Goal: Task Accomplishment & Management: Use online tool/utility

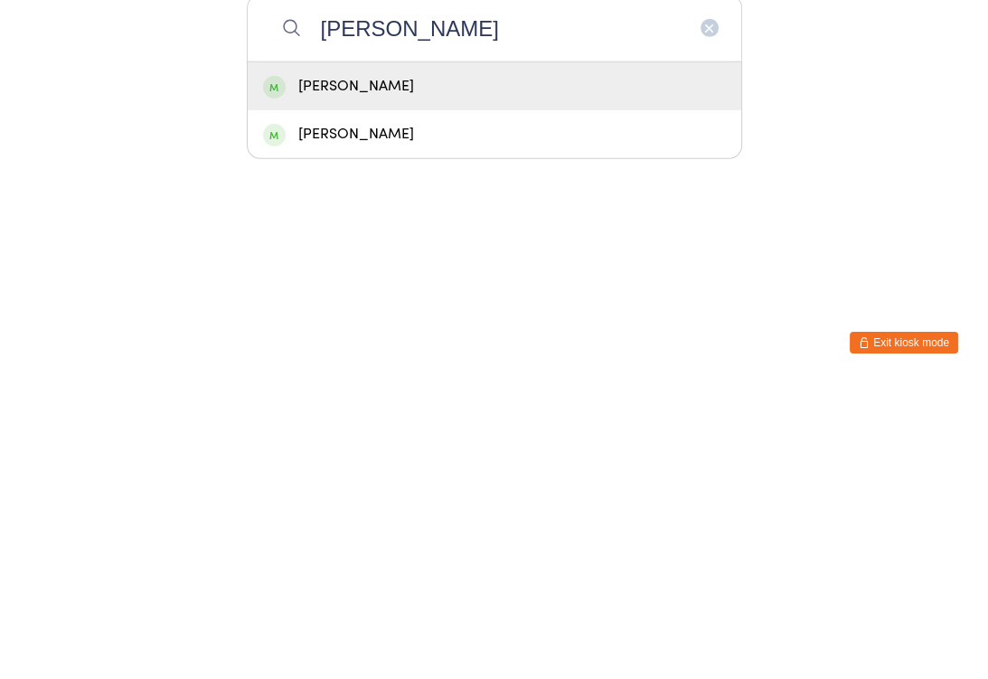
type input "Robb"
click at [312, 370] on div "Robby Attia" at bounding box center [494, 382] width 463 height 24
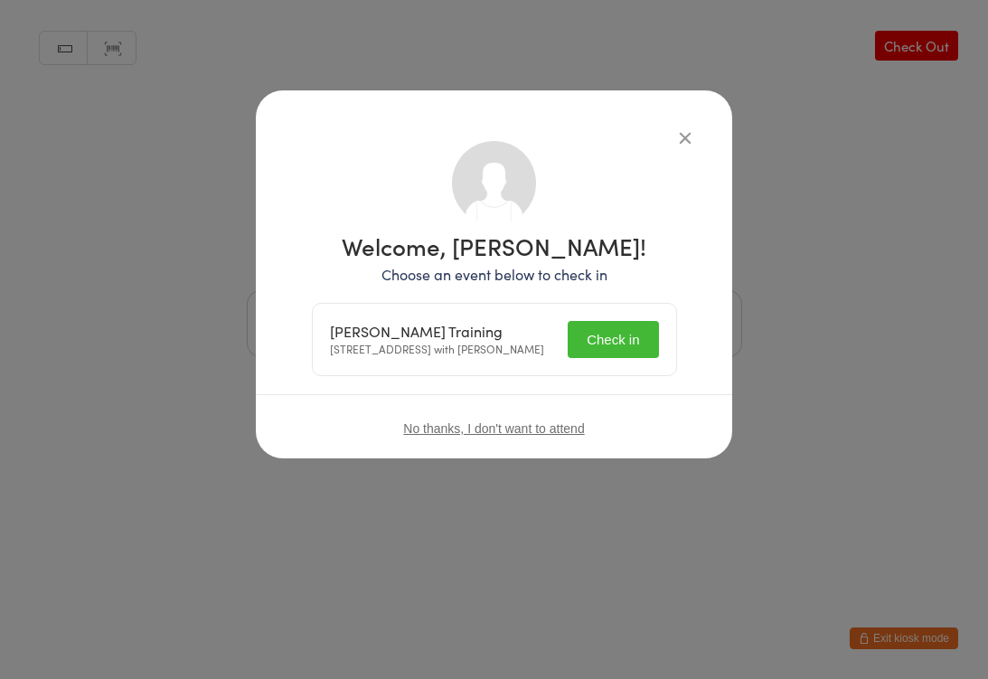
click at [611, 344] on button "Check in" at bounding box center [613, 339] width 90 height 37
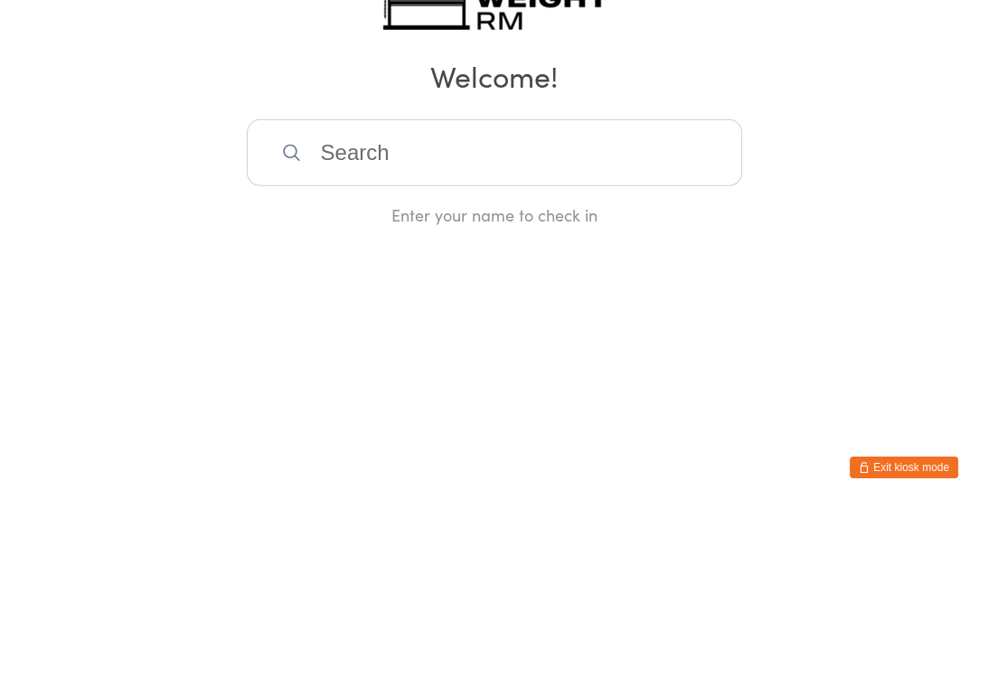
click at [917, 227] on div "Manual search Scanner input Check Out Welcome! Enter your name to check in" at bounding box center [494, 198] width 988 height 397
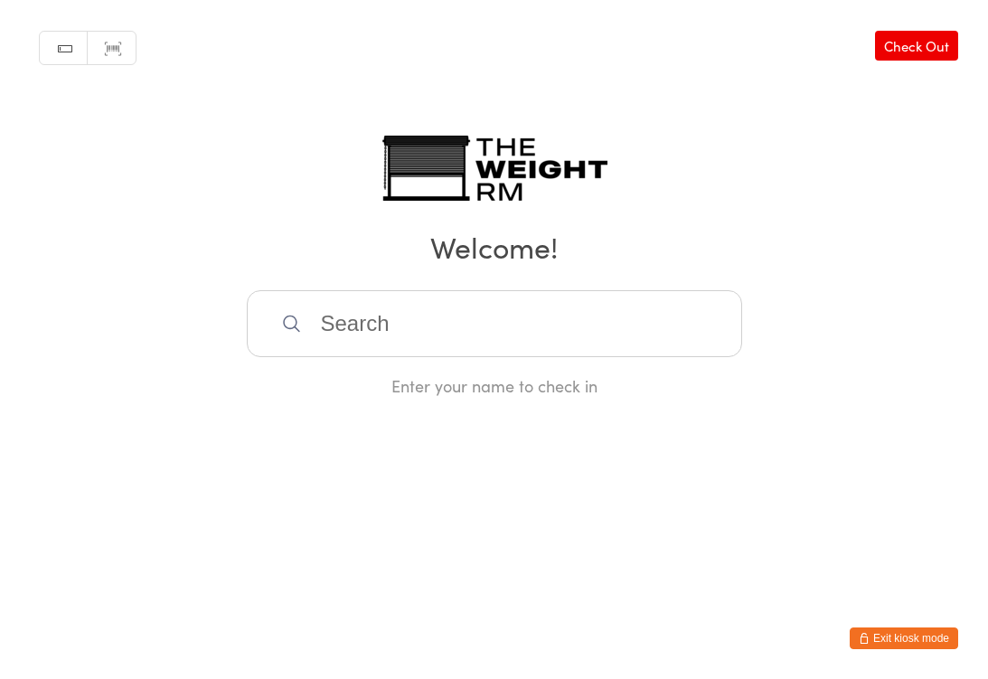
click at [392, 335] on input "search" at bounding box center [495, 323] width 496 height 67
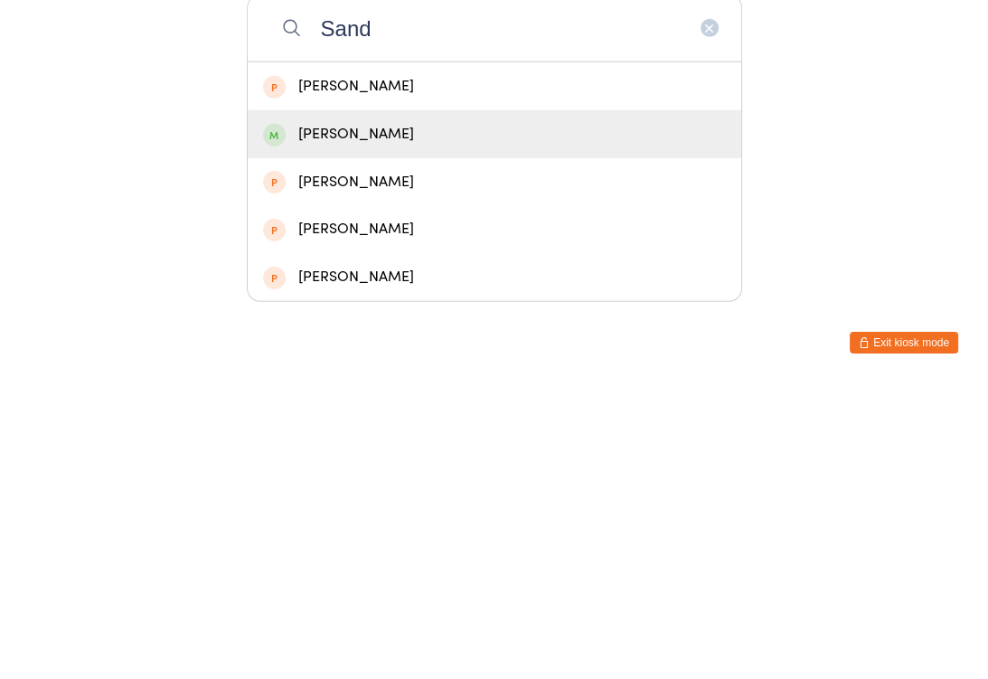
type input "Sand"
click at [419, 418] on div "[PERSON_NAME]" at bounding box center [494, 430] width 463 height 24
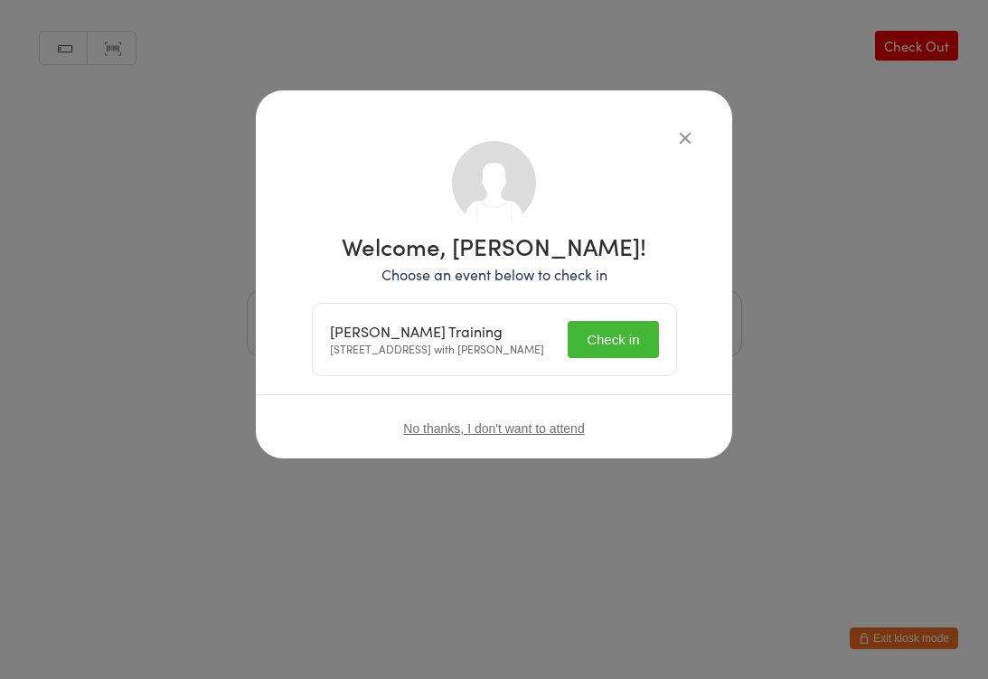
click at [606, 334] on button "Check in" at bounding box center [613, 339] width 90 height 37
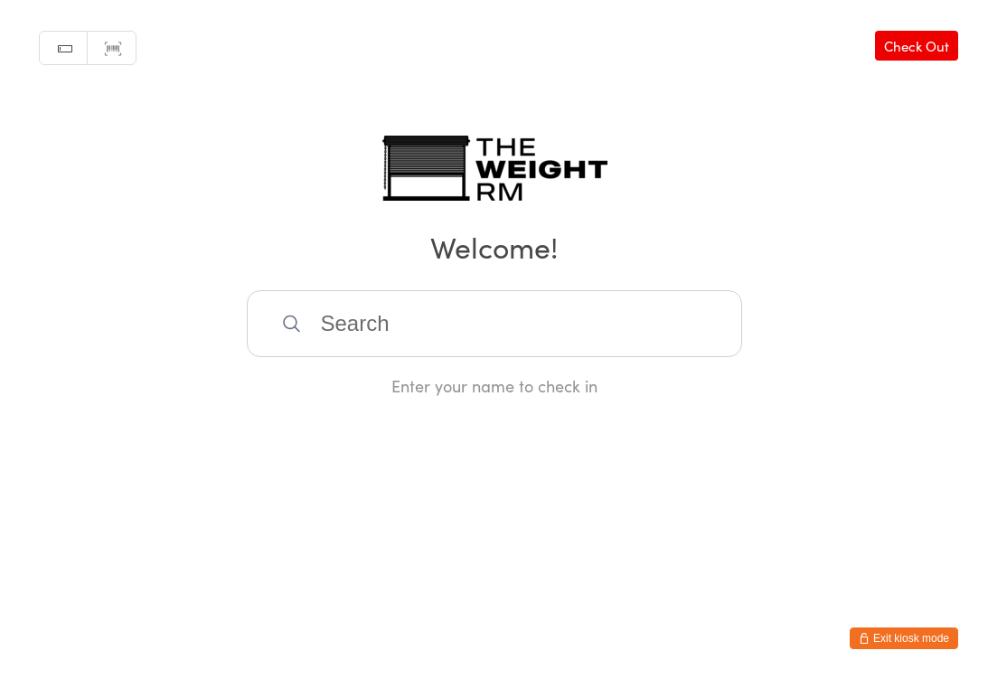
click at [334, 333] on input "search" at bounding box center [495, 323] width 496 height 67
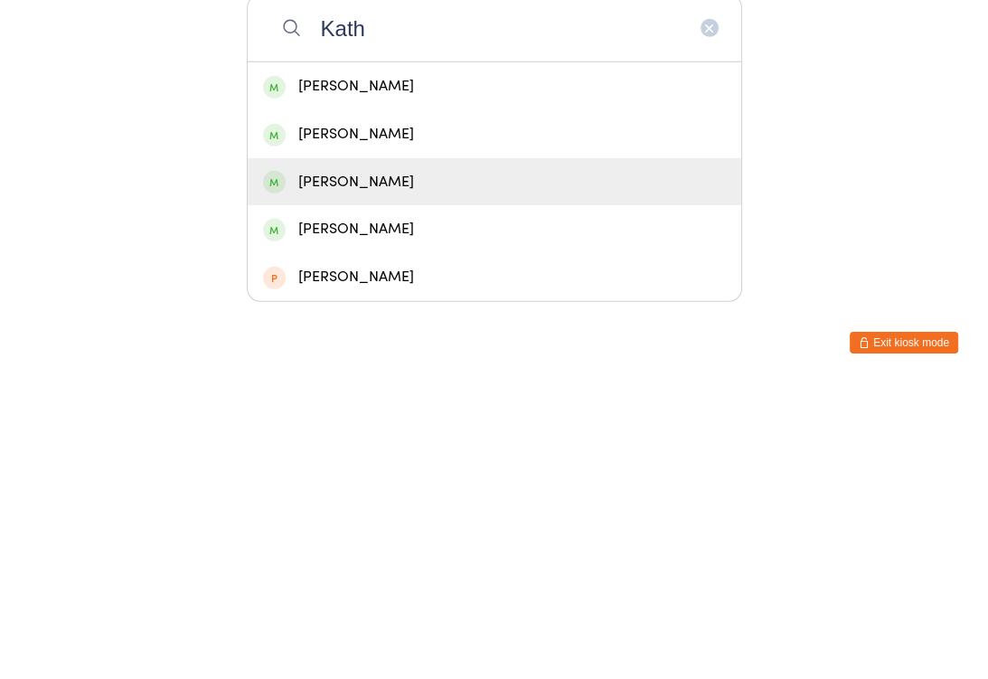
type input "Kath"
click at [368, 466] on div "[PERSON_NAME]" at bounding box center [494, 478] width 463 height 24
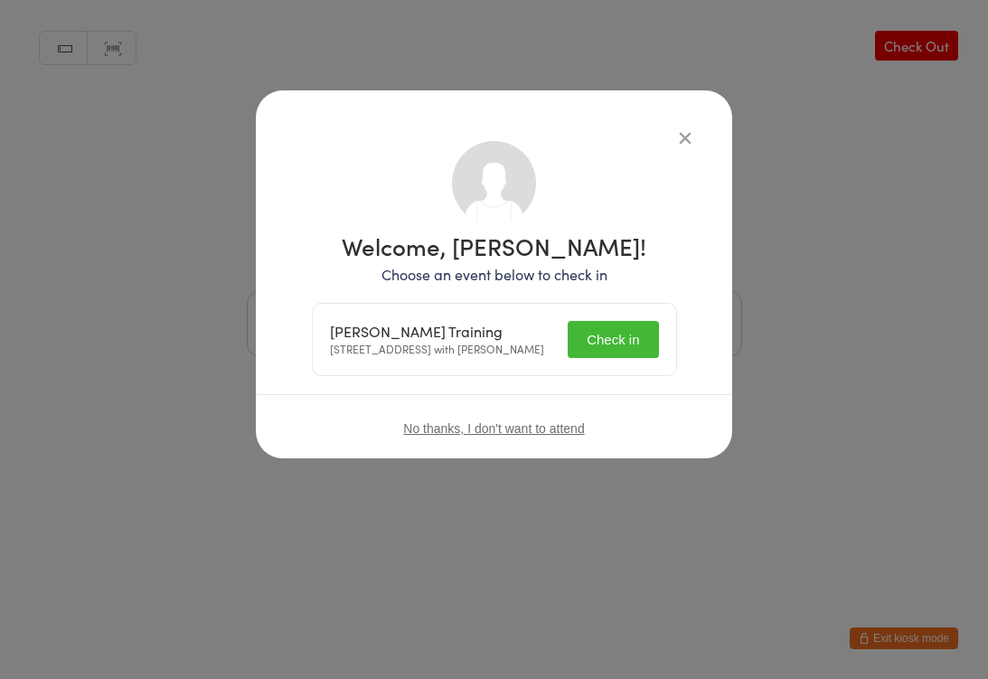
click at [613, 349] on button "Check in" at bounding box center [613, 339] width 90 height 37
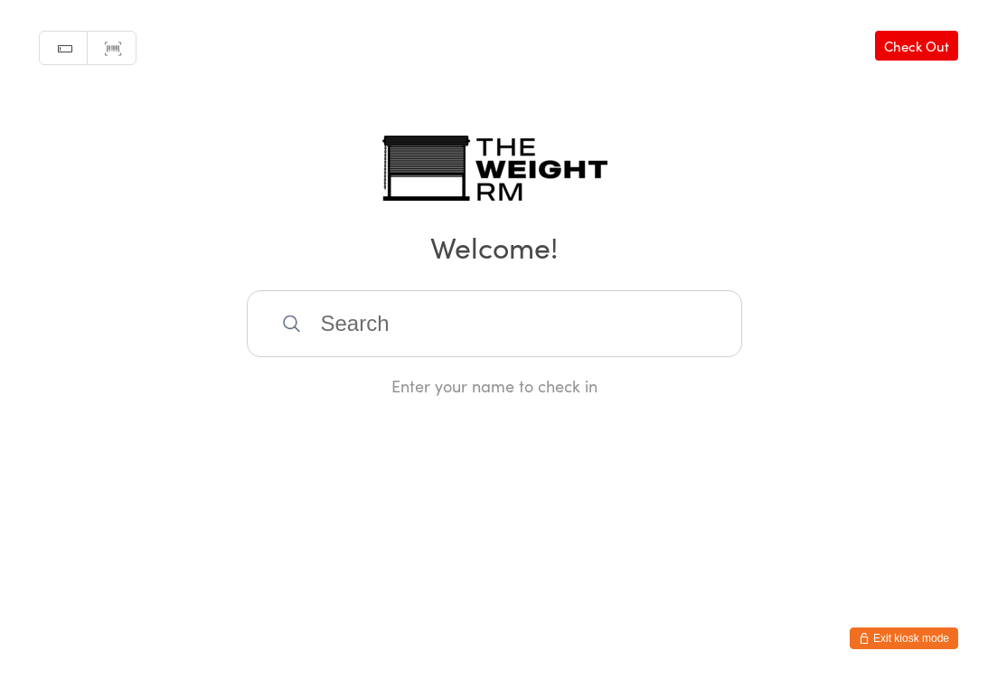
click at [426, 313] on input "search" at bounding box center [495, 323] width 496 height 67
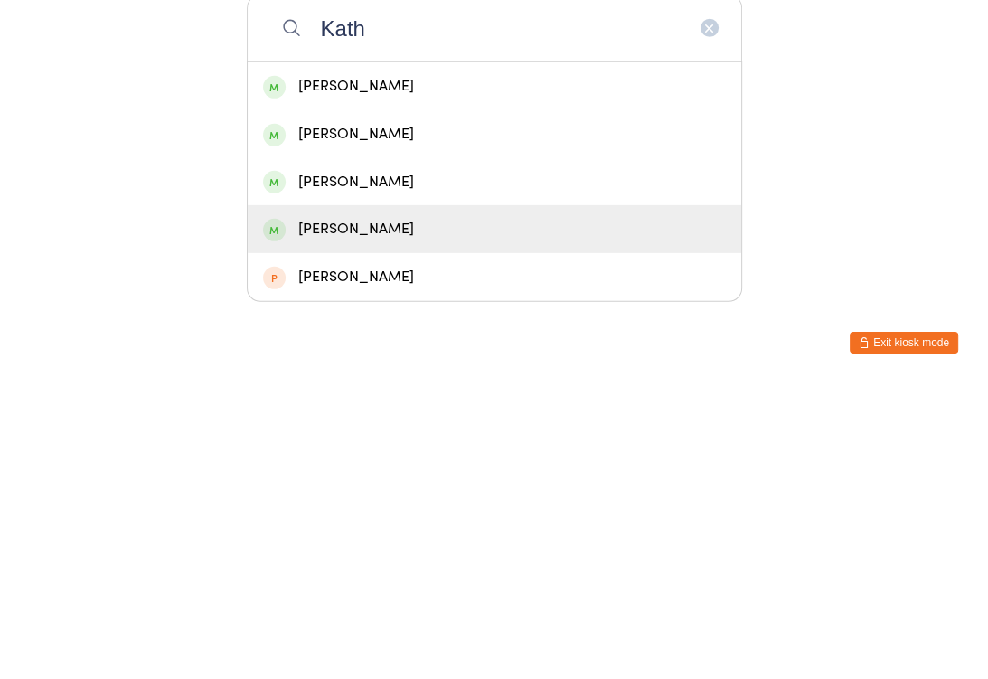
type input "Kath"
click at [352, 513] on div "[PERSON_NAME]" at bounding box center [494, 525] width 463 height 24
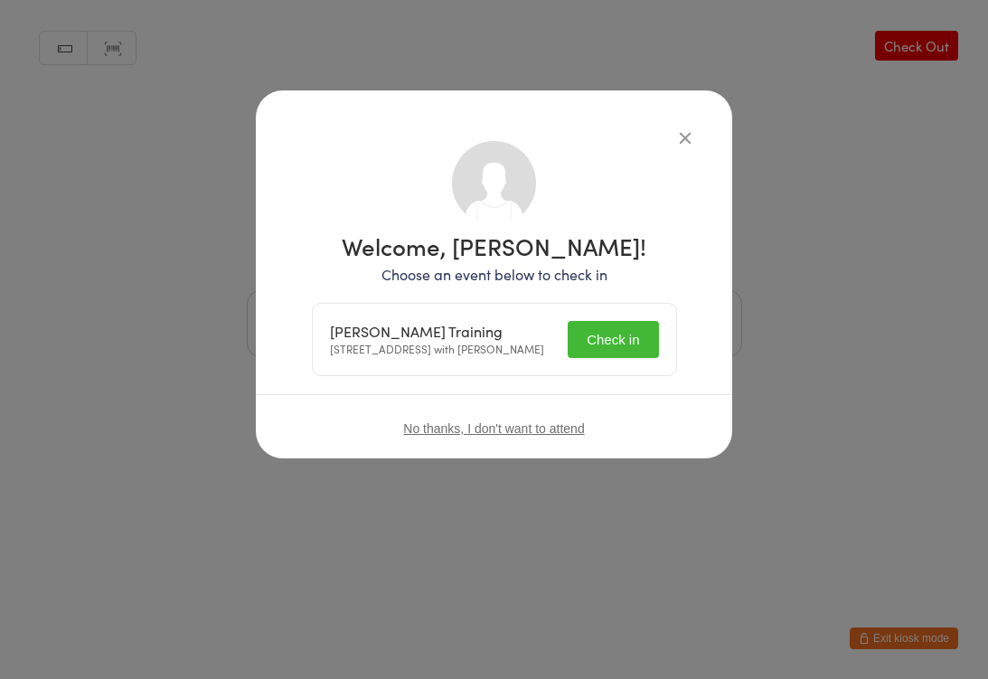
click at [609, 349] on button "Check in" at bounding box center [613, 339] width 90 height 37
